Goal: Transaction & Acquisition: Purchase product/service

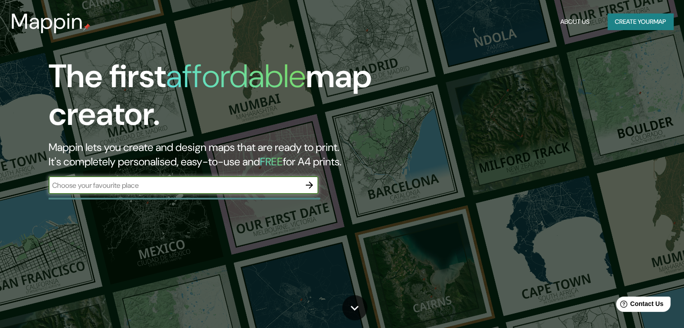
click at [237, 187] on input "text" at bounding box center [175, 185] width 252 height 10
click at [227, 185] on input "text" at bounding box center [175, 185] width 252 height 10
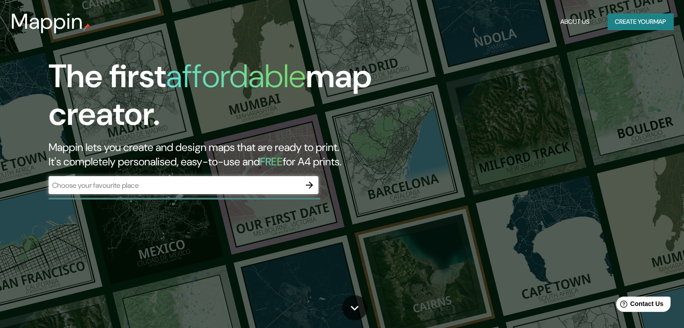
drag, startPoint x: 166, startPoint y: 178, endPoint x: 105, endPoint y: 188, distance: 61.5
click at [105, 188] on input "text" at bounding box center [175, 185] width 252 height 10
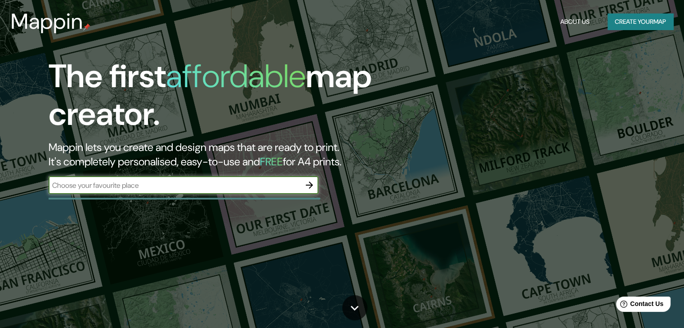
drag, startPoint x: 105, startPoint y: 188, endPoint x: 270, endPoint y: 185, distance: 164.6
click at [270, 185] on input "text" at bounding box center [175, 185] width 252 height 10
click at [182, 181] on input "text" at bounding box center [175, 185] width 252 height 10
paste input "[GEOGRAPHIC_DATA]"
type input "[GEOGRAPHIC_DATA]"
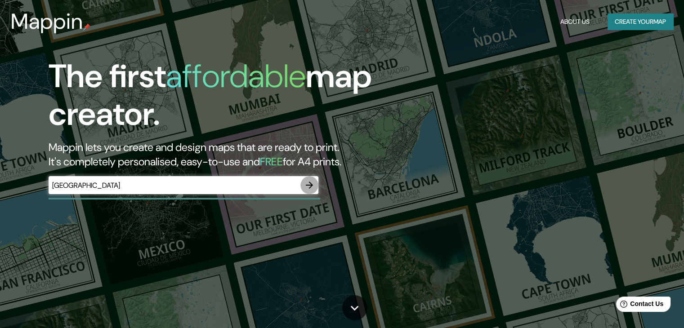
click at [314, 184] on icon "button" at bounding box center [309, 185] width 11 height 11
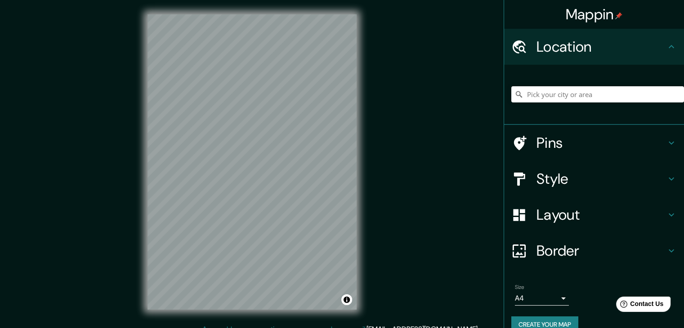
click at [627, 15] on div "Mappin" at bounding box center [594, 14] width 180 height 29
click at [630, 38] on h4 "Location" at bounding box center [602, 47] width 130 height 18
click at [600, 98] on input "Pick your city or area" at bounding box center [597, 94] width 173 height 16
paste input "[GEOGRAPHIC_DATA]"
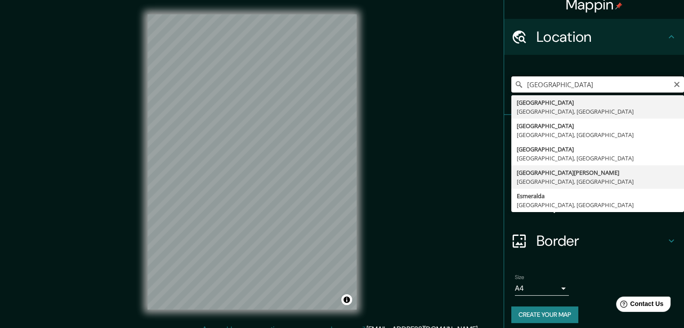
scroll to position [15, 0]
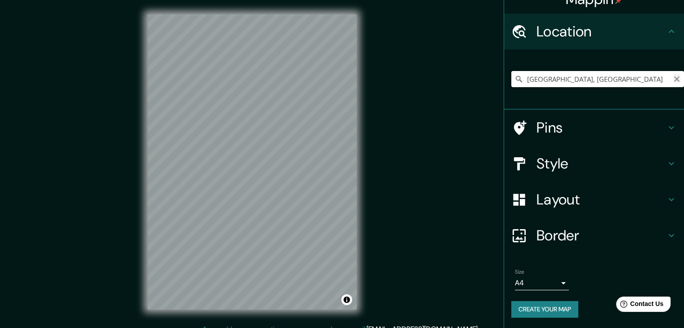
type input "[GEOGRAPHIC_DATA], [GEOGRAPHIC_DATA]"
click at [673, 82] on icon "Clear" at bounding box center [676, 79] width 7 height 7
click at [605, 78] on input "Pick your city or area" at bounding box center [597, 79] width 173 height 16
click at [558, 89] on div "[GEOGRAPHIC_DATA], [GEOGRAPHIC_DATA], [GEOGRAPHIC_DATA], [GEOGRAPHIC_DATA][PERS…" at bounding box center [597, 79] width 173 height 45
click at [559, 81] on input "Pick your city or area" at bounding box center [597, 79] width 173 height 16
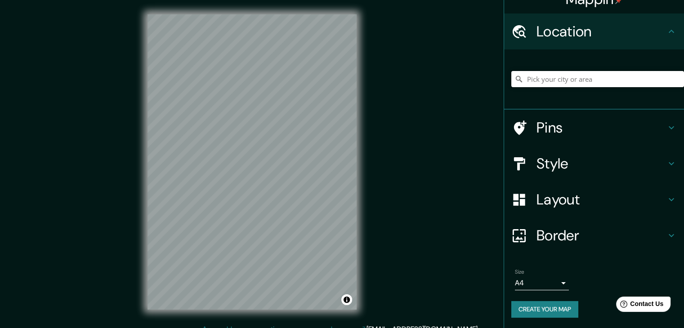
paste input "[PERSON_NAME] 807, C1007AAA Cdad. Autónoma de [GEOGRAPHIC_DATA]"
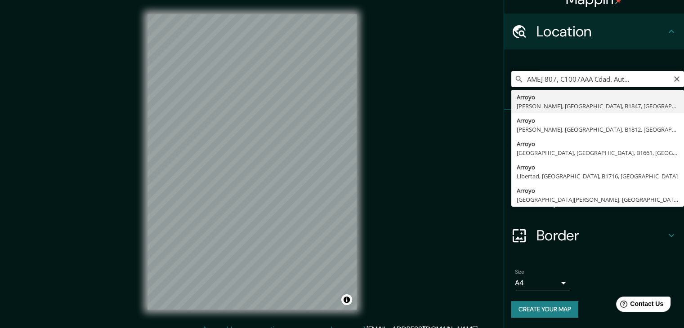
click at [594, 80] on input "[PERSON_NAME] 807, C1007AAA Cdad. Autónoma de [GEOGRAPHIC_DATA]" at bounding box center [597, 79] width 173 height 16
type input "Arroyo, [STREET_ADDRESS]"
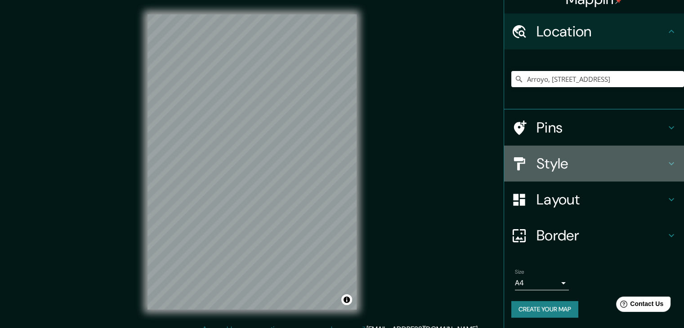
click at [551, 164] on h4 "Style" at bounding box center [602, 164] width 130 height 18
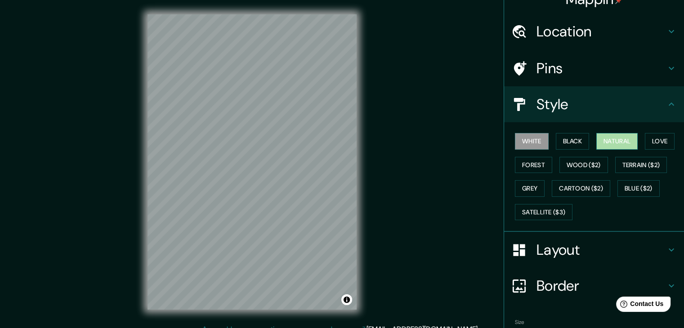
click at [622, 146] on button "Natural" at bounding box center [616, 141] width 41 height 17
click at [530, 170] on button "Forest" at bounding box center [533, 165] width 37 height 17
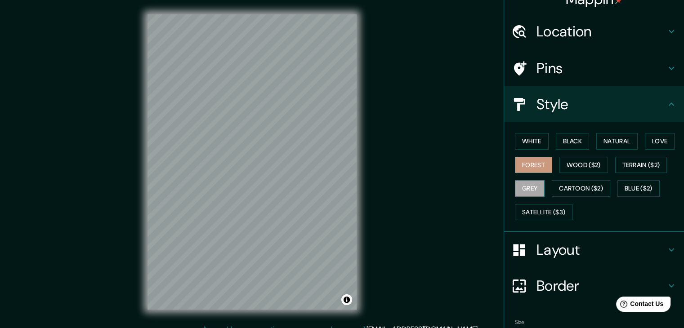
click at [525, 184] on button "Grey" at bounding box center [530, 188] width 30 height 17
click at [666, 147] on button "Love" at bounding box center [660, 141] width 30 height 17
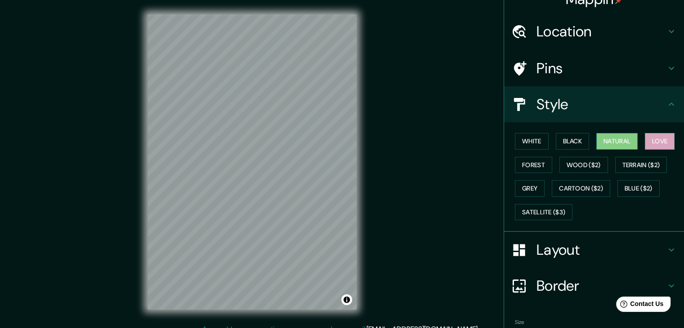
click at [619, 138] on button "Natural" at bounding box center [616, 141] width 41 height 17
